Goal: Information Seeking & Learning: Learn about a topic

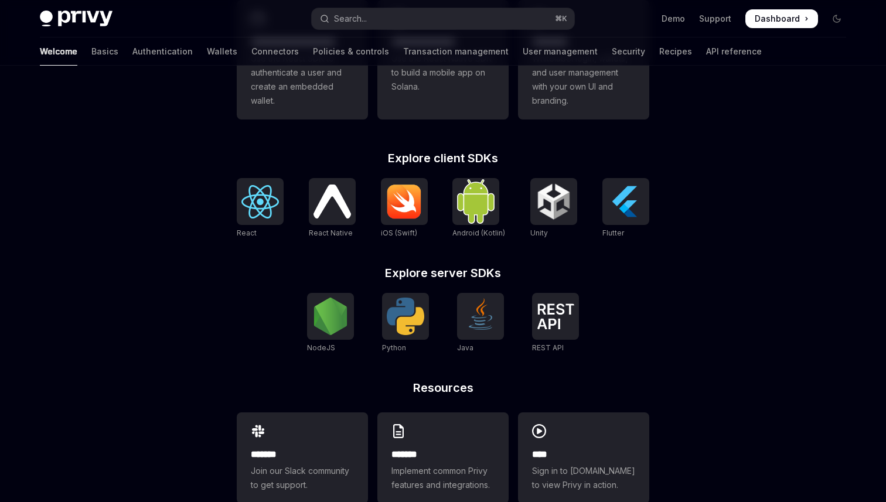
scroll to position [425, 0]
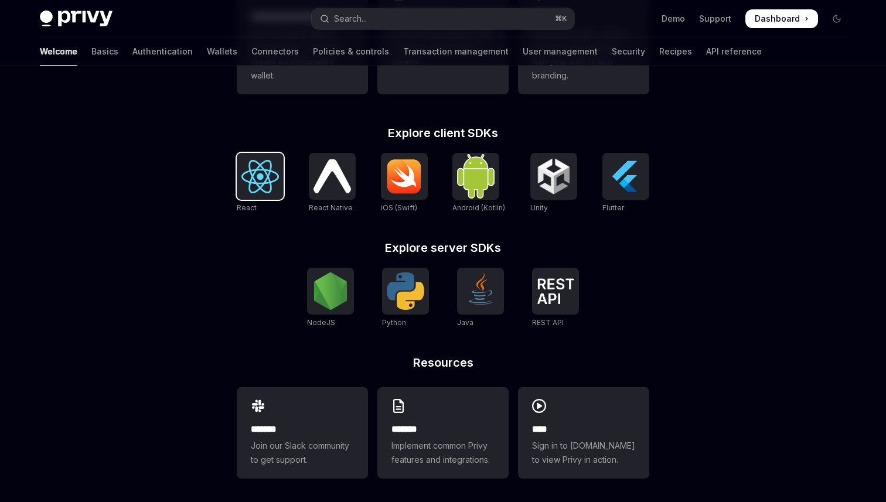
click at [279, 177] on div at bounding box center [260, 176] width 47 height 47
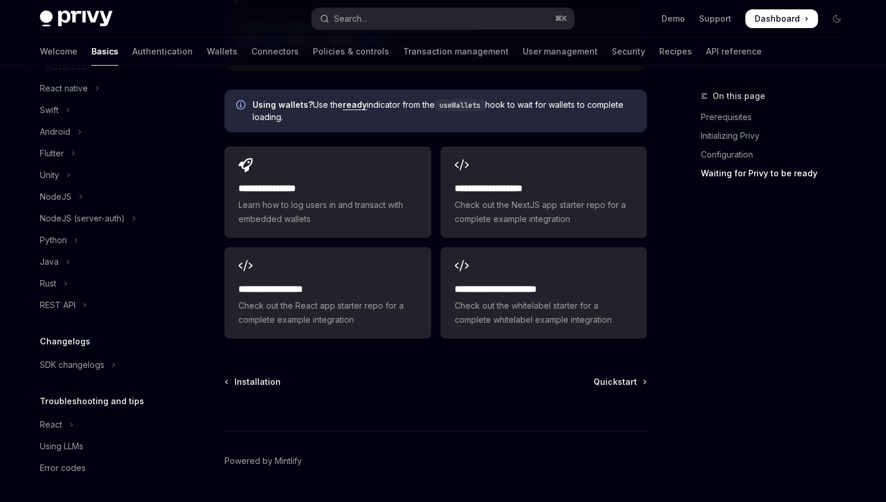
scroll to position [1513, 0]
click at [132, 48] on link "Authentication" at bounding box center [162, 52] width 60 height 28
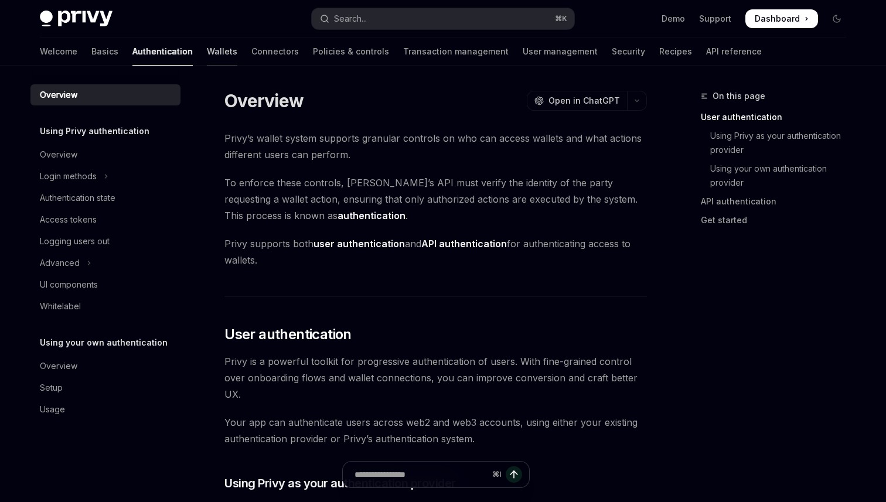
click at [207, 50] on link "Wallets" at bounding box center [222, 52] width 30 height 28
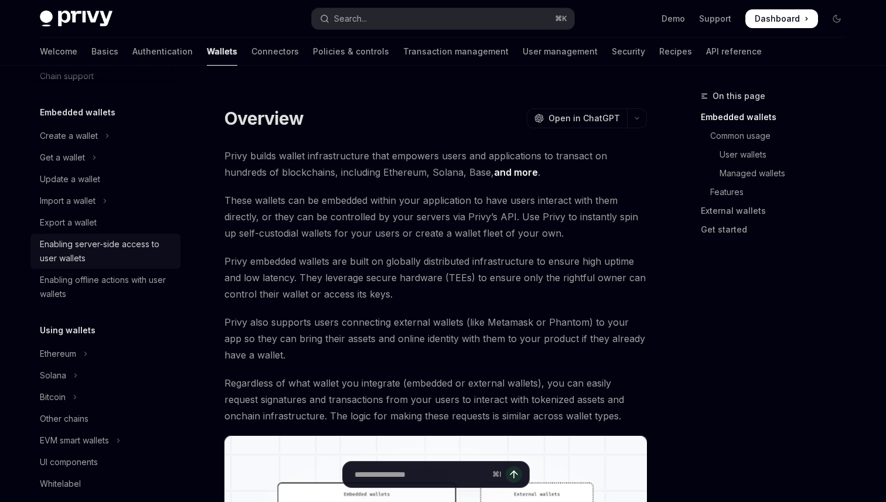
scroll to position [86, 0]
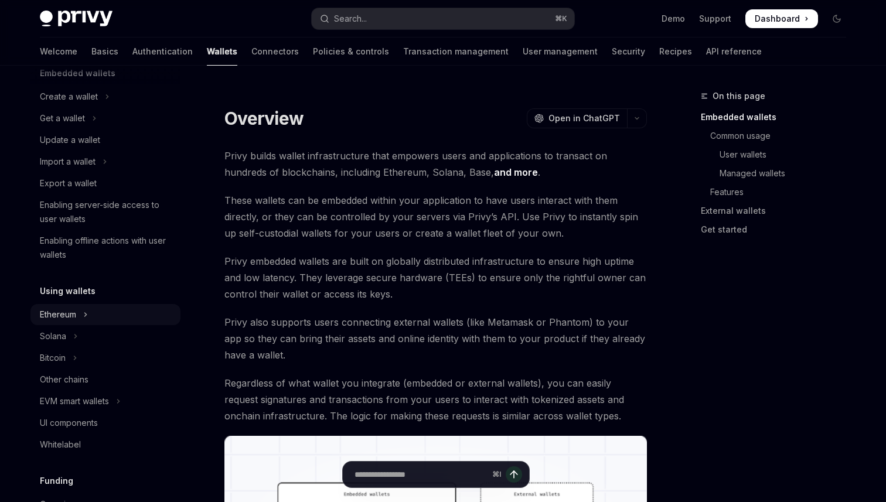
click at [75, 311] on div "Ethereum" at bounding box center [58, 315] width 36 height 14
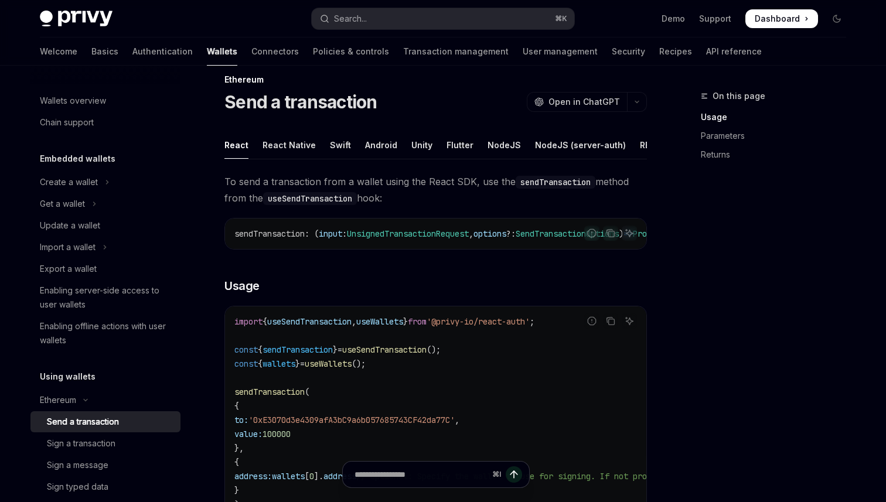
scroll to position [1, 0]
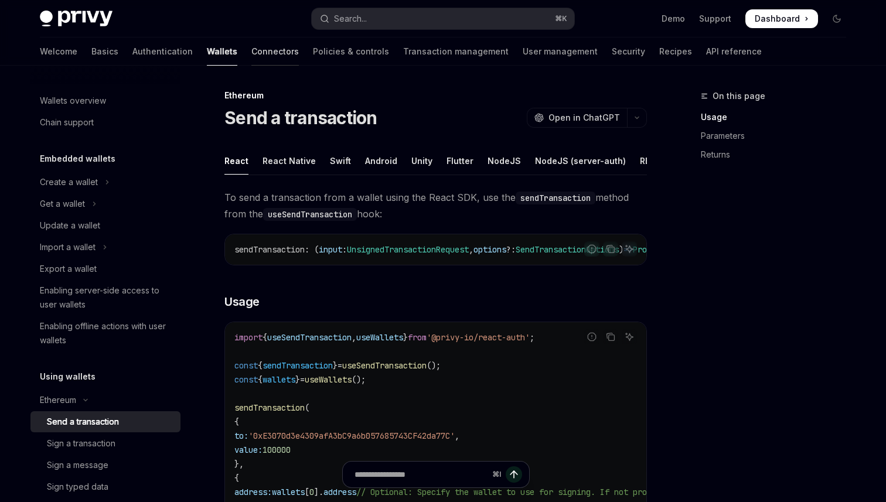
click at [251, 58] on link "Connectors" at bounding box center [274, 52] width 47 height 28
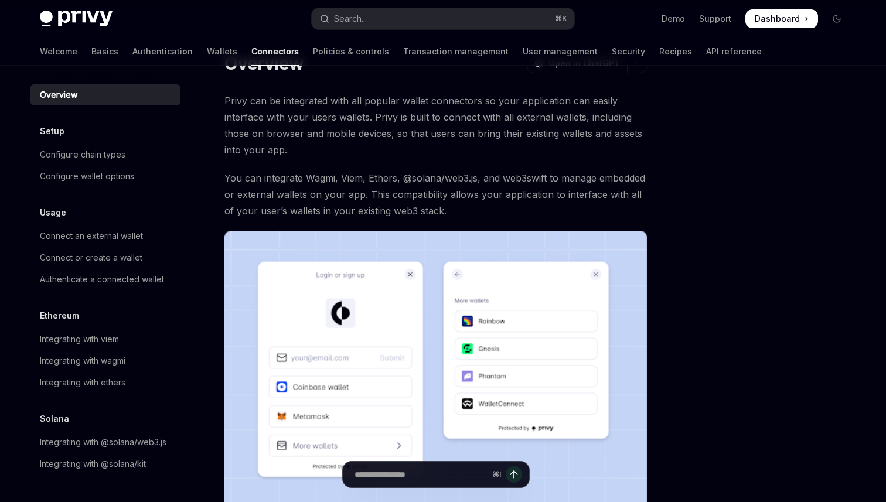
scroll to position [38, 0]
click at [110, 234] on div "Connect an external wallet" at bounding box center [91, 236] width 103 height 14
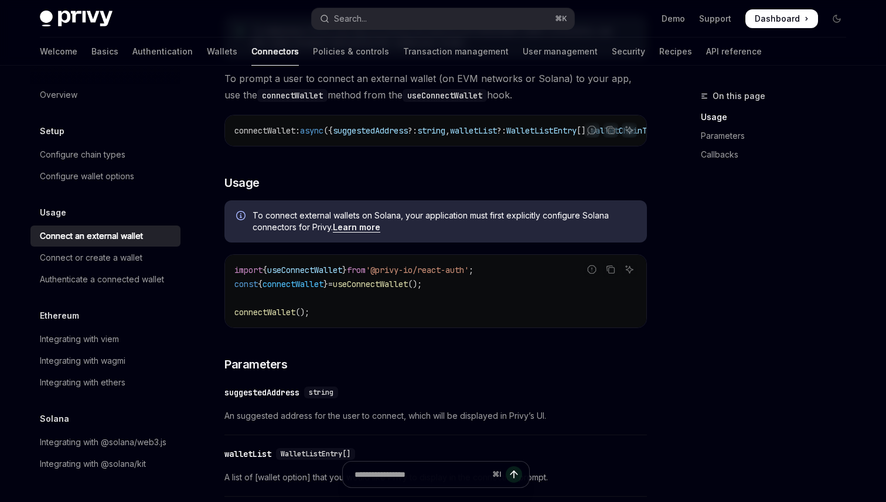
scroll to position [193, 0]
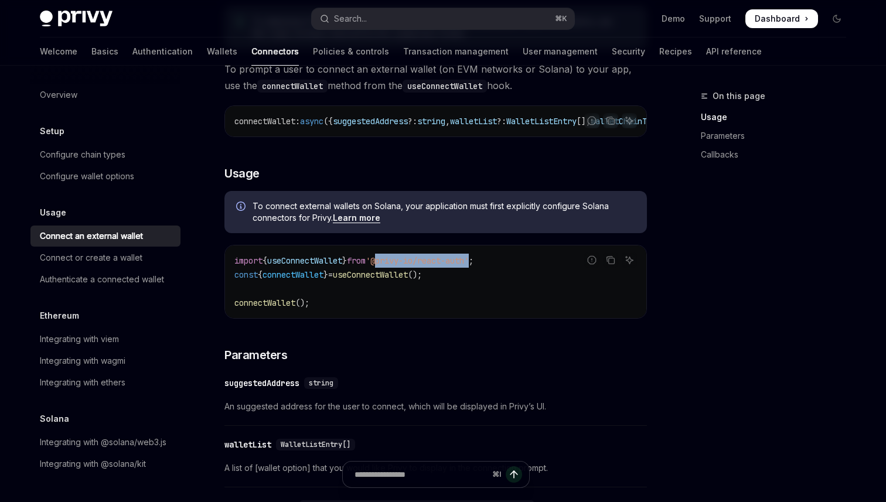
drag, startPoint x: 392, startPoint y: 265, endPoint x: 489, endPoint y: 265, distance: 97.3
click at [469, 265] on span "'@privy-io/react-auth'" at bounding box center [417, 261] width 103 height 11
copy span "@privy-io/react-auth"
click at [284, 261] on span "useConnectWallet" at bounding box center [304, 261] width 75 height 11
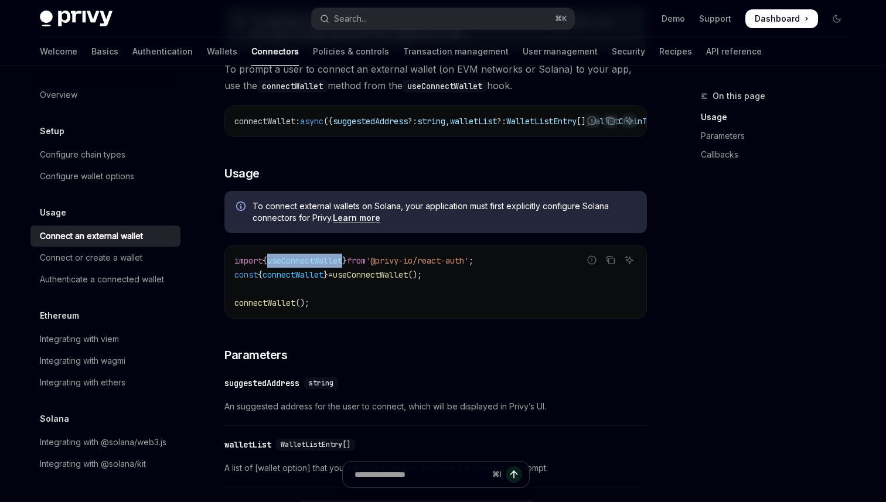
copy span "useConnectWallet"
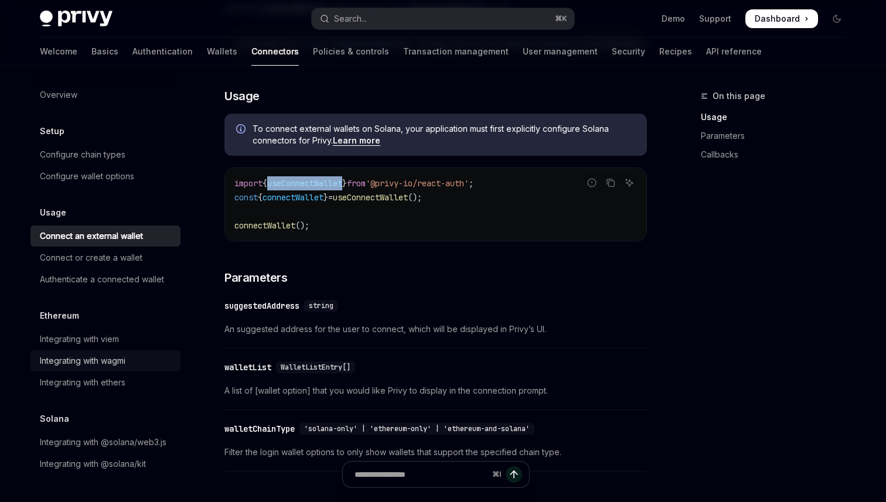
scroll to position [281, 0]
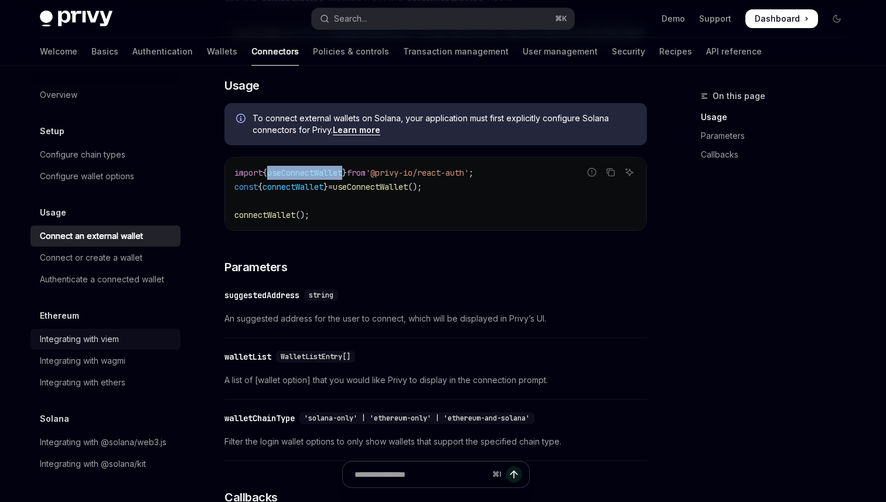
click at [123, 339] on div "Integrating with viem" at bounding box center [107, 339] width 134 height 14
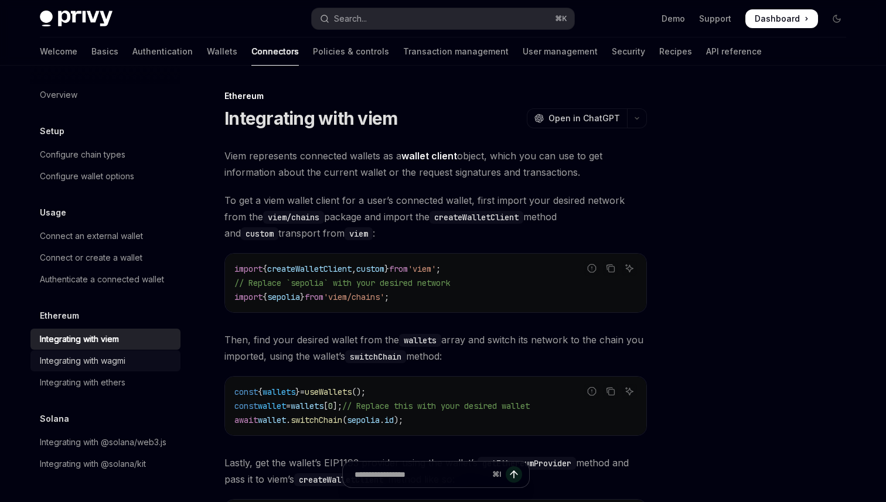
click at [112, 358] on div "Integrating with wagmi" at bounding box center [83, 361] width 86 height 14
type textarea "*"
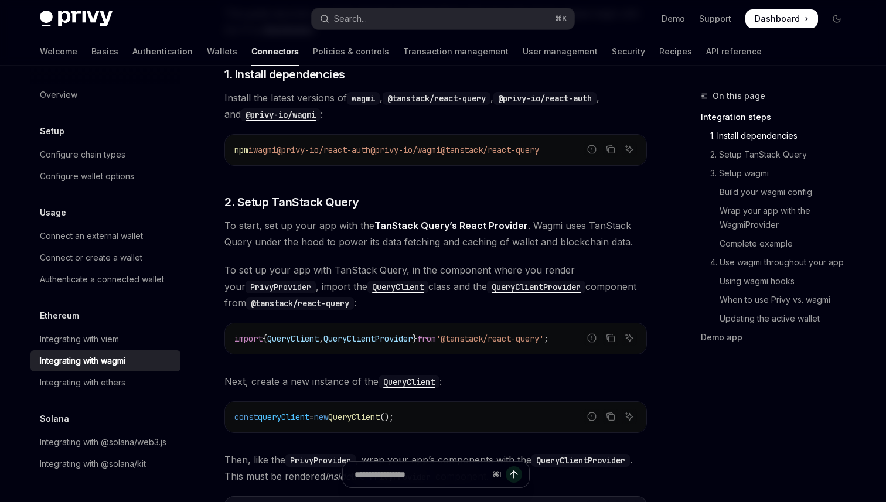
scroll to position [277, 0]
drag, startPoint x: 396, startPoint y: 149, endPoint x: 470, endPoint y: 149, distance: 74.5
click at [441, 149] on span "@privy-io/wagmi" at bounding box center [405, 149] width 70 height 11
copy span "@privy-io/wagmi"
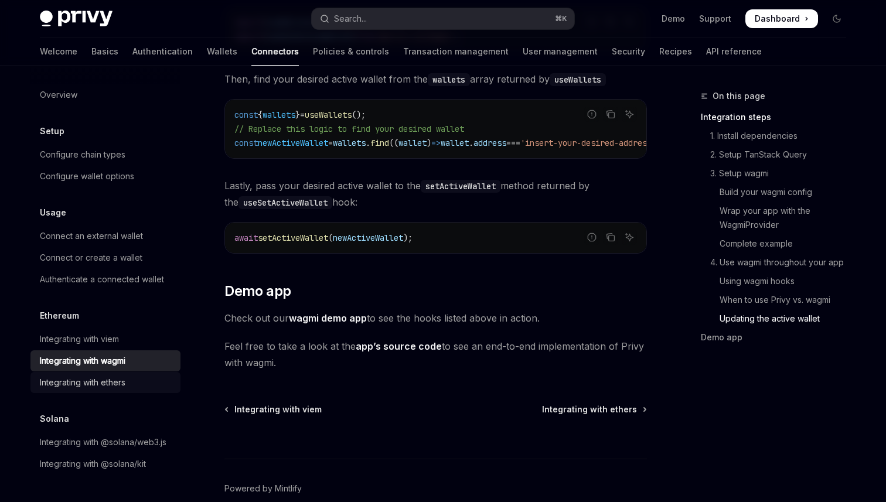
scroll to position [3334, 0]
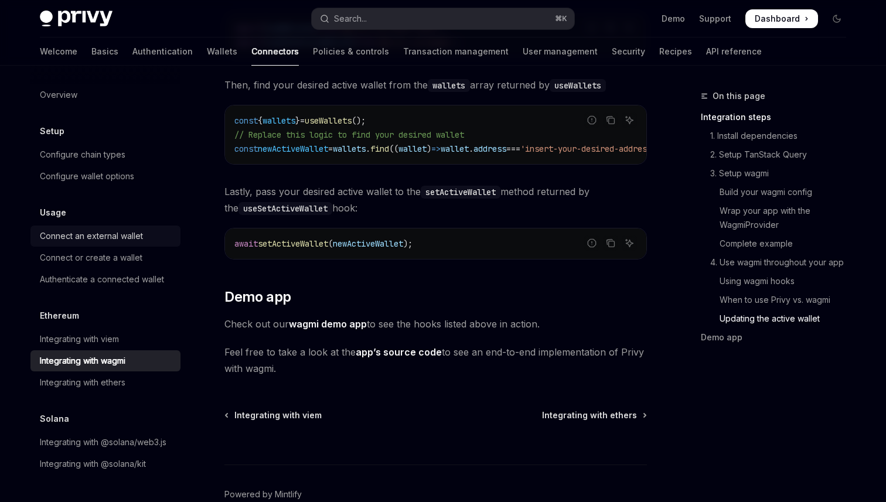
click at [132, 238] on div "Connect an external wallet" at bounding box center [91, 236] width 103 height 14
click at [135, 237] on div "Connect an external wallet" at bounding box center [91, 236] width 103 height 14
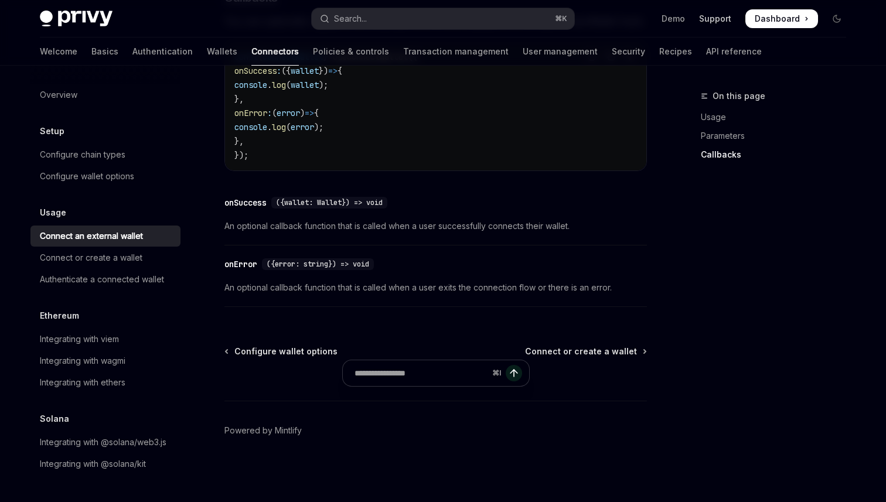
click at [706, 22] on link "Support" at bounding box center [715, 19] width 32 height 12
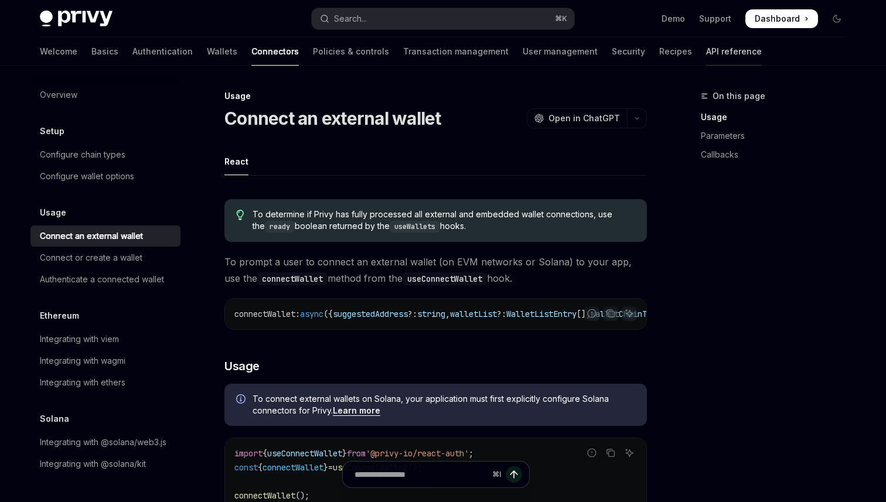
click at [706, 52] on link "API reference" at bounding box center [734, 52] width 56 height 28
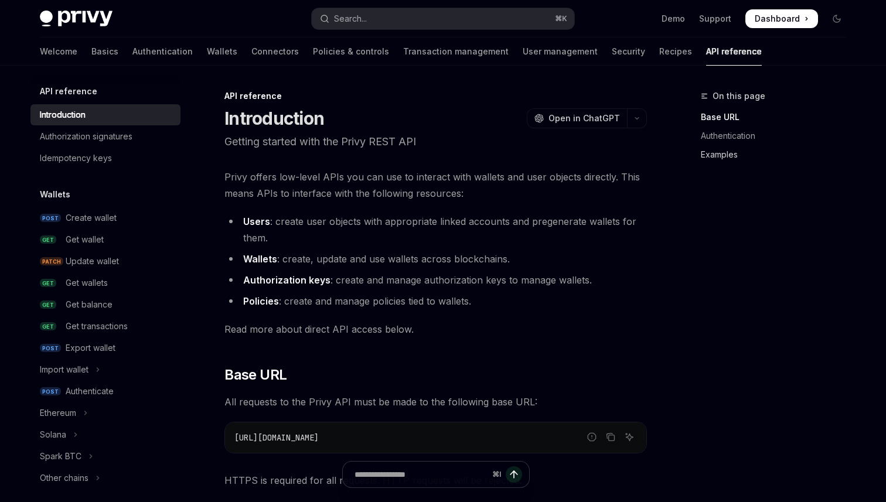
click at [720, 158] on link "Examples" at bounding box center [778, 154] width 155 height 19
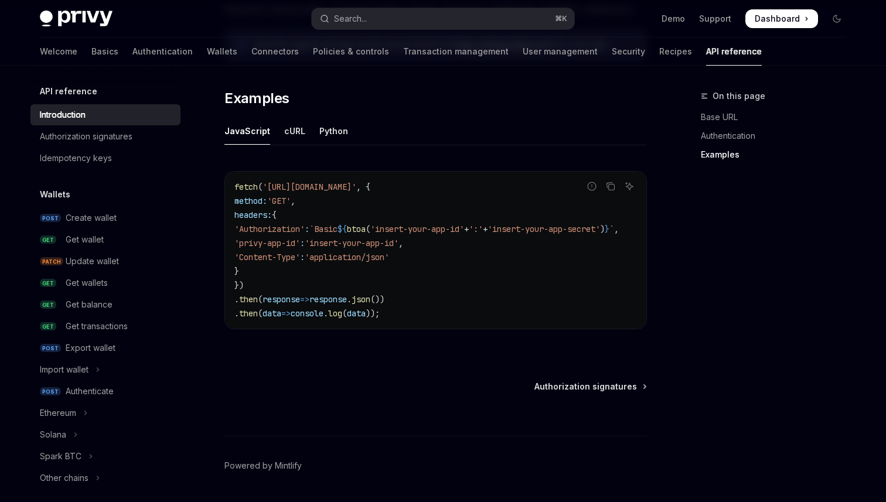
scroll to position [757, 0]
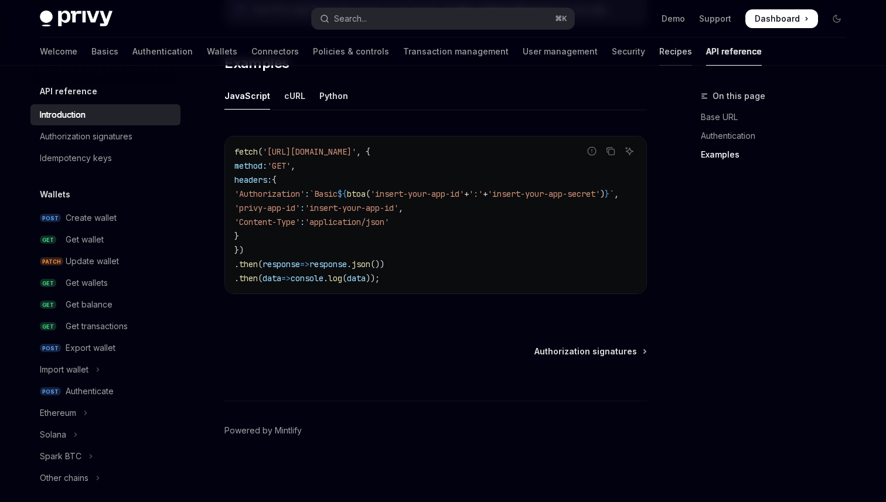
click at [660, 54] on link "Recipes" at bounding box center [676, 52] width 33 height 28
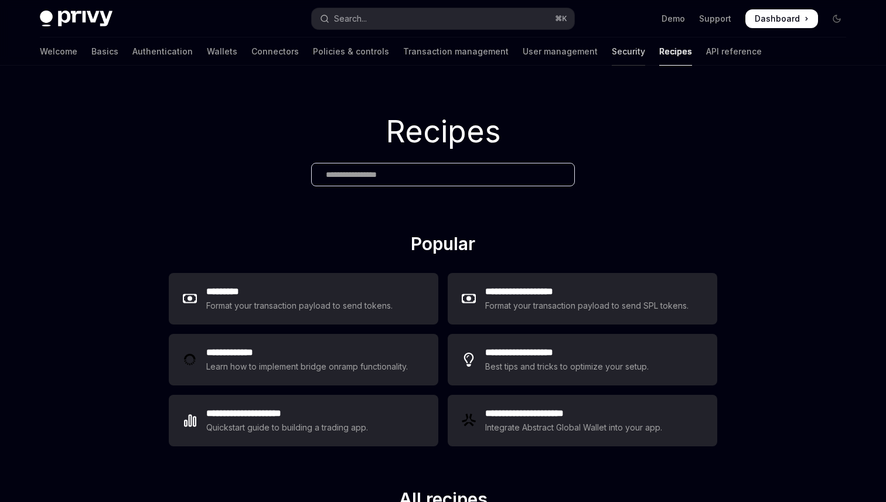
click at [612, 55] on link "Security" at bounding box center [628, 52] width 33 height 28
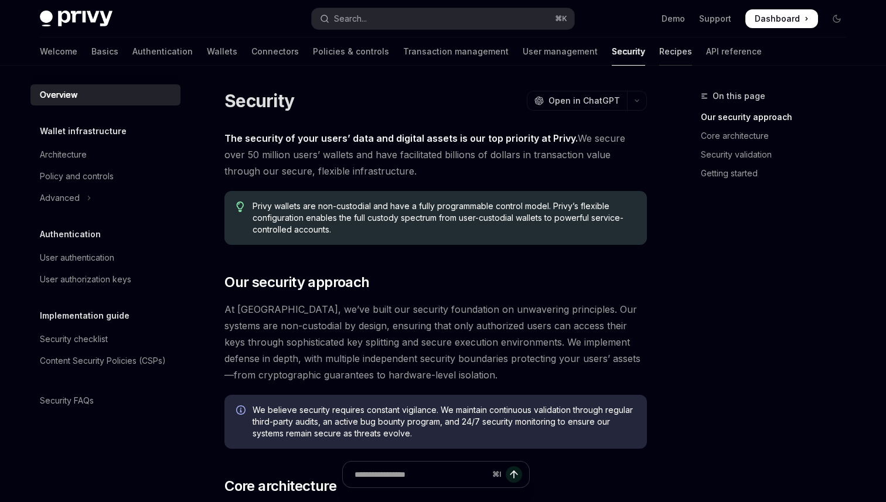
click at [660, 56] on link "Recipes" at bounding box center [676, 52] width 33 height 28
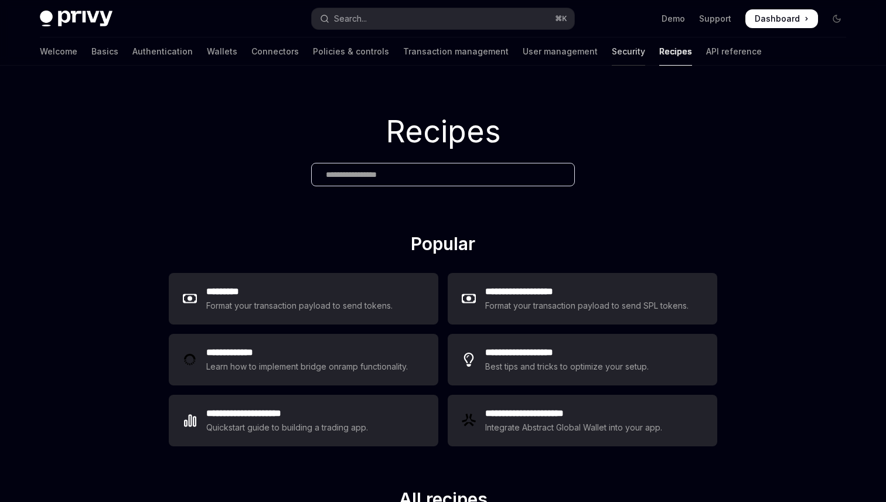
click at [612, 50] on link "Security" at bounding box center [628, 52] width 33 height 28
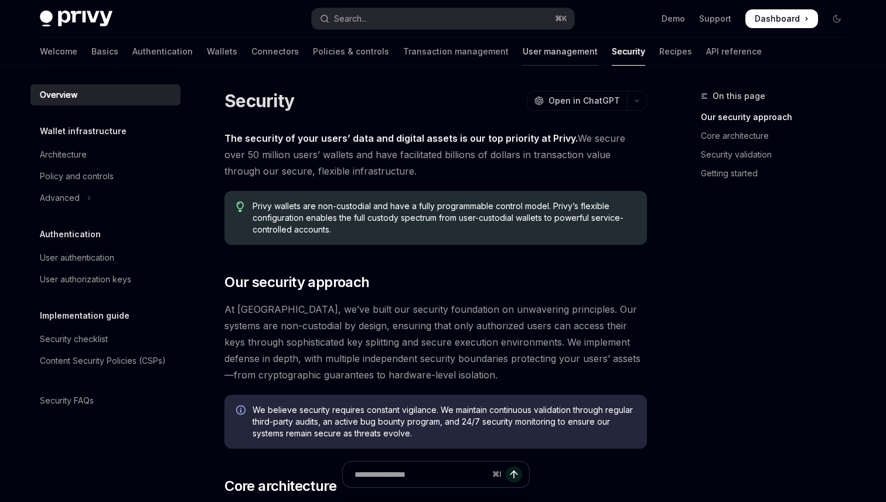
click at [523, 52] on link "User management" at bounding box center [560, 52] width 75 height 28
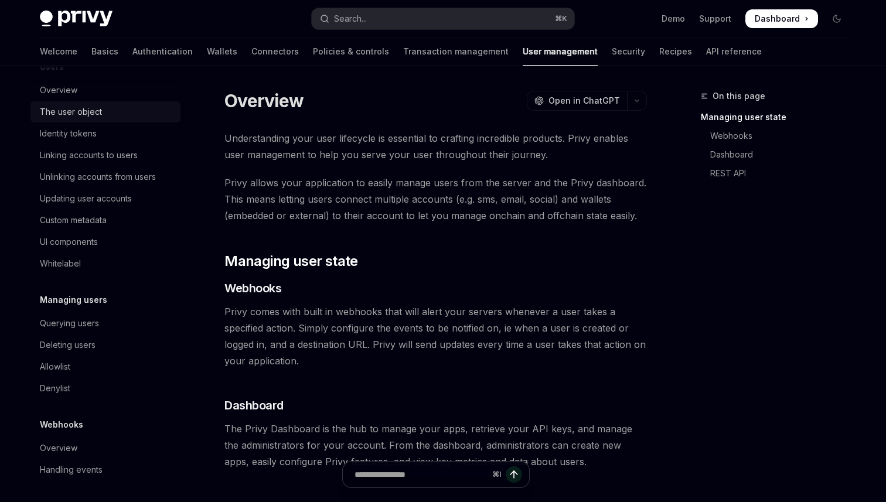
scroll to position [169, 0]
click at [251, 47] on link "Connectors" at bounding box center [274, 52] width 47 height 28
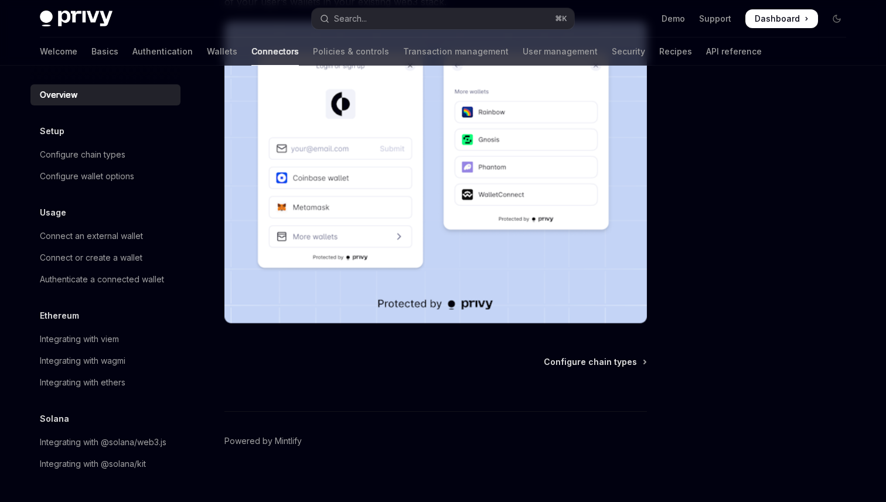
scroll to position [257, 0]
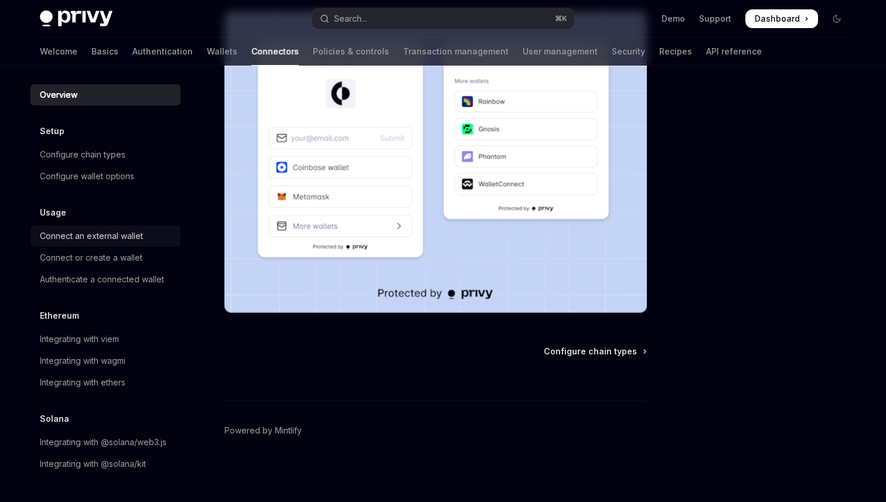
click at [114, 232] on div "Connect an external wallet" at bounding box center [91, 236] width 103 height 14
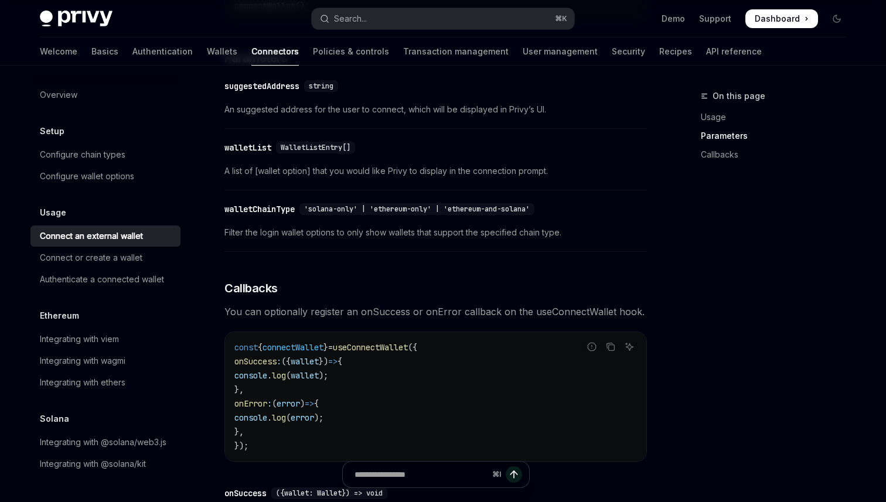
scroll to position [492, 0]
click at [326, 147] on span "WalletListEntry[]" at bounding box center [316, 145] width 70 height 9
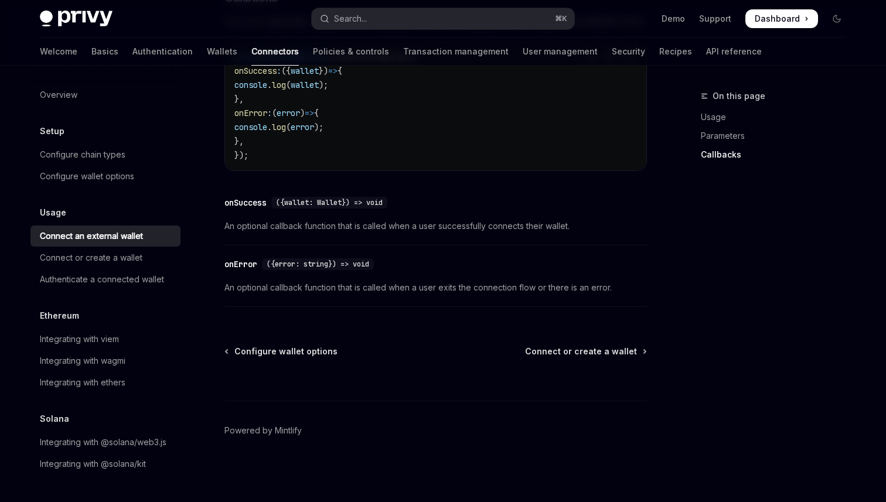
scroll to position [785, 0]
click at [594, 358] on div "⌘ I" at bounding box center [436, 379] width 423 height 43
click at [583, 349] on span "Connect or create a wallet" at bounding box center [581, 352] width 112 height 12
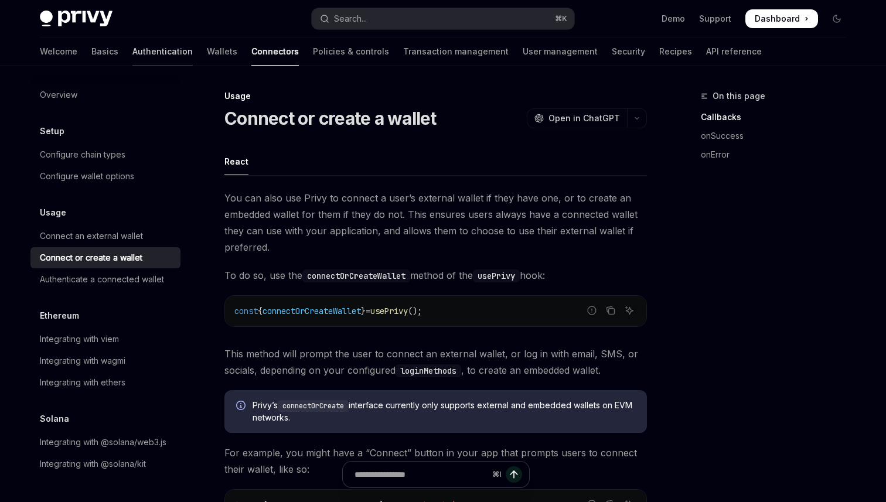
click at [135, 55] on link "Authentication" at bounding box center [162, 52] width 60 height 28
type textarea "*"
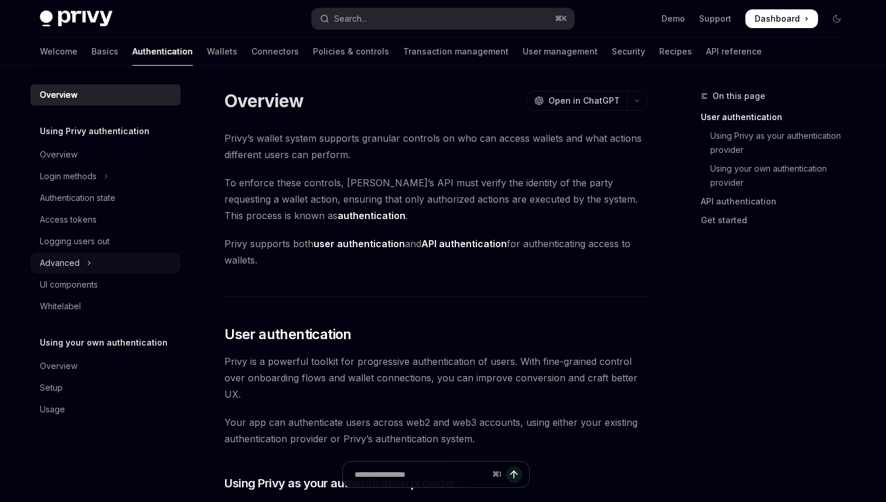
click at [79, 266] on div "Advanced" at bounding box center [60, 263] width 40 height 14
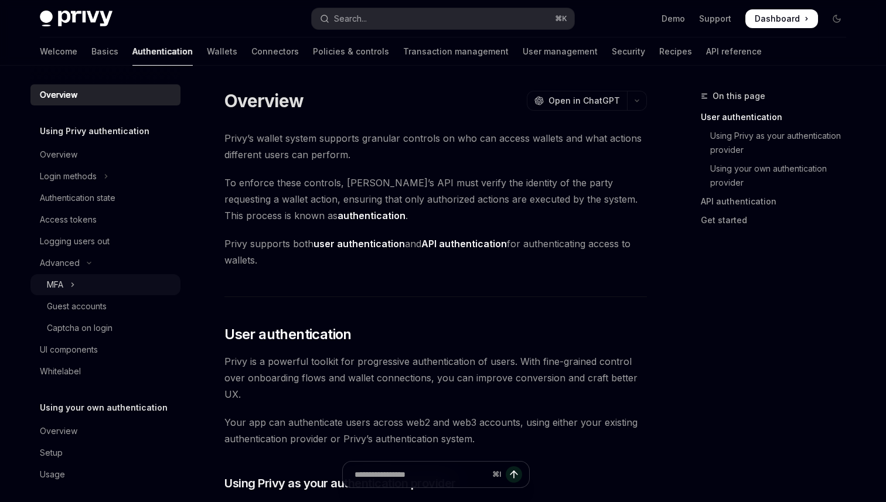
click at [110, 295] on button "MFA" at bounding box center [105, 284] width 150 height 21
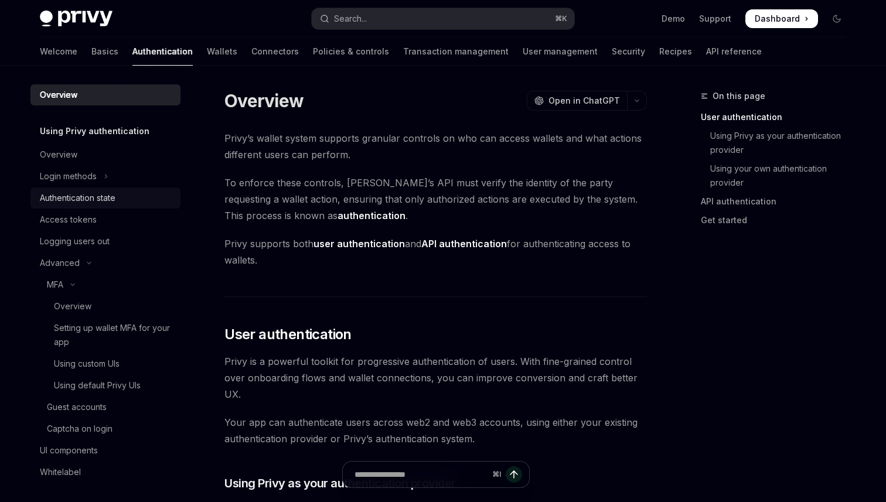
click at [86, 200] on div "Authentication state" at bounding box center [78, 198] width 76 height 14
